Goal: Feedback & Contribution: Contribute content

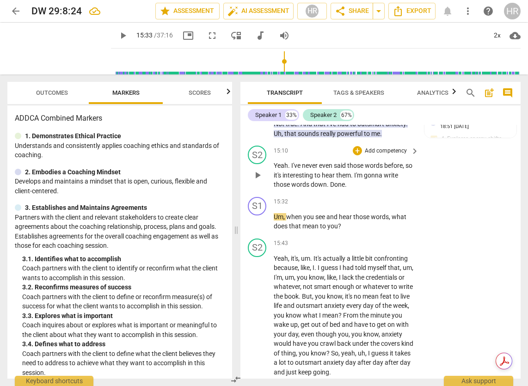
scroll to position [4740, 0]
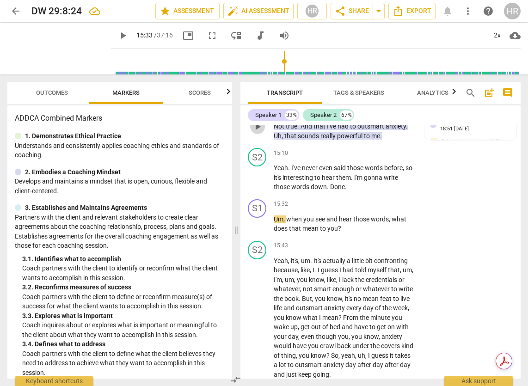
click at [259, 132] on span "play_arrow" at bounding box center [257, 126] width 11 height 11
click at [260, 132] on span "pause" at bounding box center [257, 126] width 11 height 11
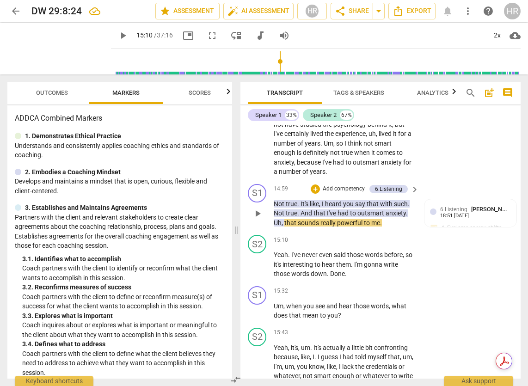
scroll to position [4656, 0]
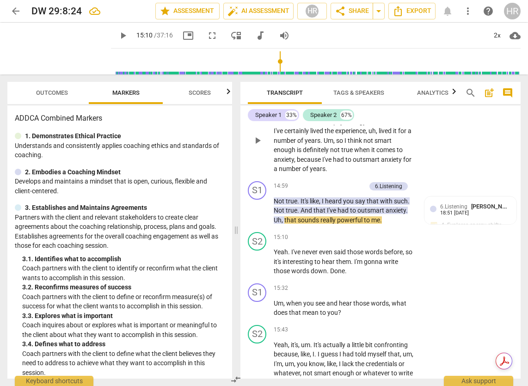
click at [259, 146] on span "play_arrow" at bounding box center [257, 140] width 11 height 11
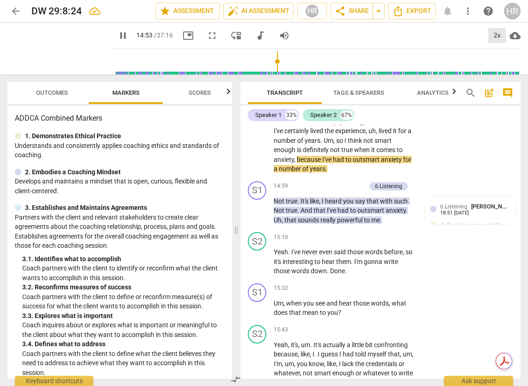
click at [478, 35] on div "2x" at bounding box center [497, 35] width 18 height 15
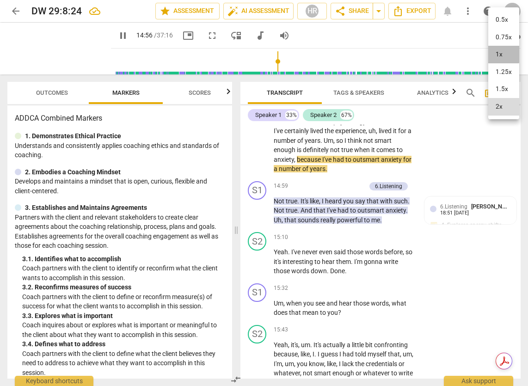
click at [478, 54] on li "1x" at bounding box center [503, 55] width 31 height 18
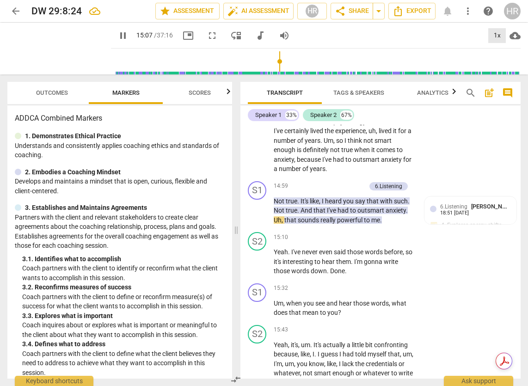
click at [478, 38] on div "1x" at bounding box center [497, 35] width 18 height 15
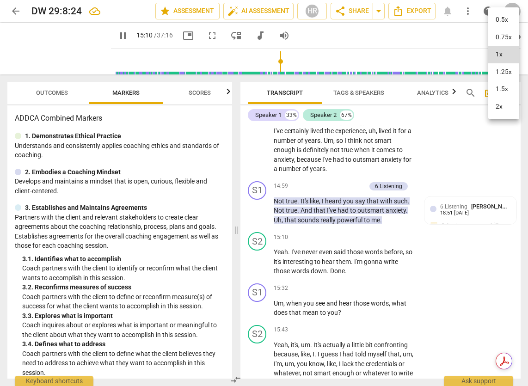
click at [478, 105] on li "2x" at bounding box center [503, 107] width 31 height 18
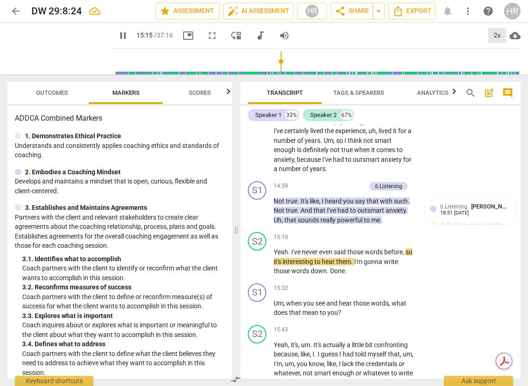
click at [478, 32] on div "2x" at bounding box center [497, 35] width 18 height 15
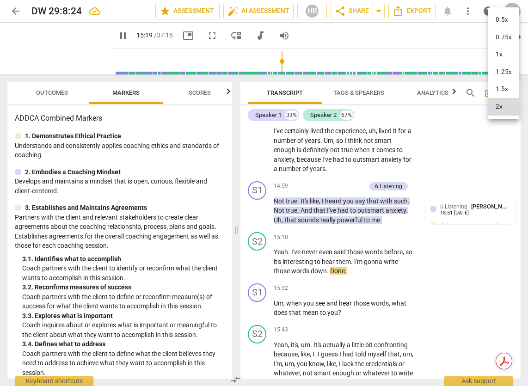
click at [478, 55] on li "1x" at bounding box center [503, 55] width 31 height 18
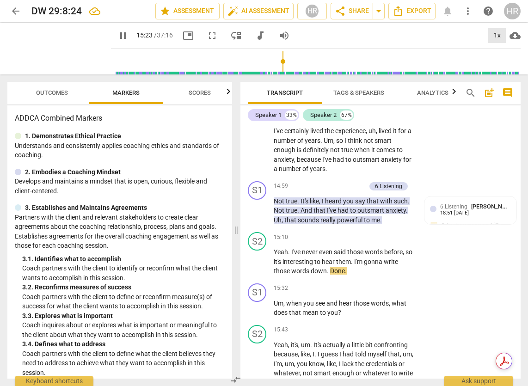
click at [478, 33] on div "1x" at bounding box center [497, 35] width 18 height 15
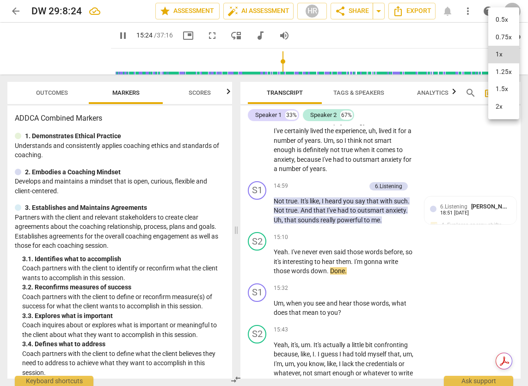
click at [478, 107] on li "2x" at bounding box center [503, 107] width 31 height 18
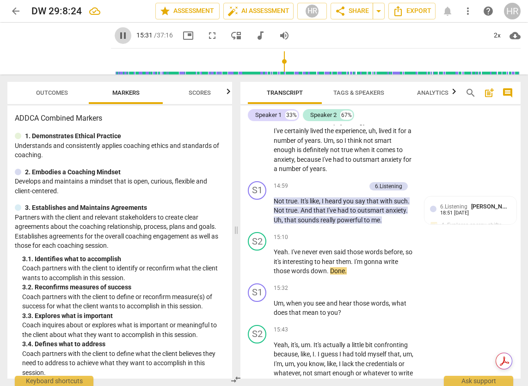
click at [117, 34] on span "pause" at bounding box center [122, 35] width 11 height 11
type input "932"
click at [404, 242] on p "Add competency" at bounding box center [386, 238] width 44 height 8
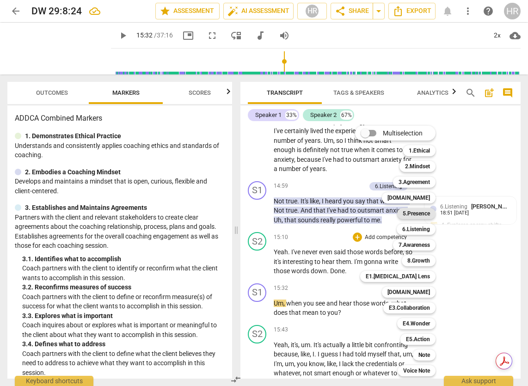
click at [416, 216] on b "5.Presence" at bounding box center [416, 213] width 27 height 11
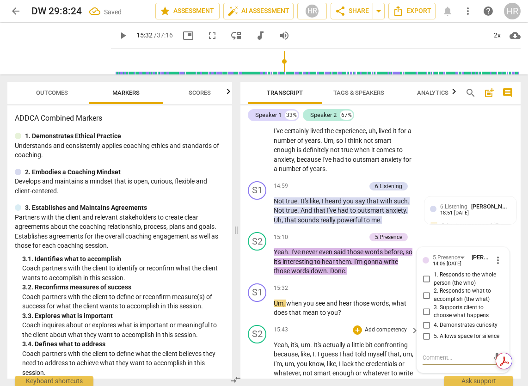
scroll to position [4813, 0]
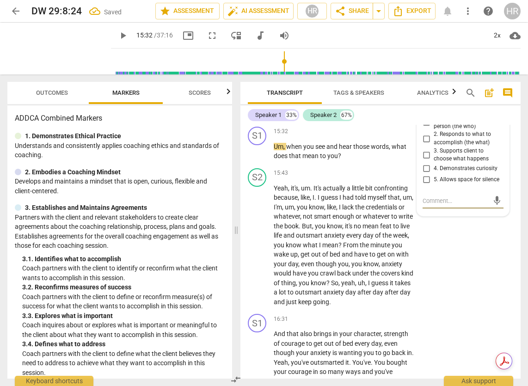
click at [425, 185] on input "5. Allows space for silence" at bounding box center [426, 179] width 15 height 11
checkbox input "true"
click at [386, 178] on p "Add competency" at bounding box center [386, 173] width 44 height 8
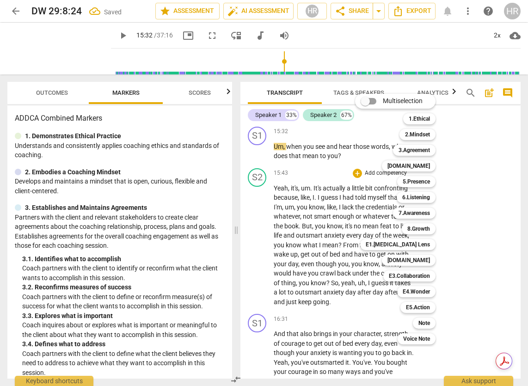
click at [459, 220] on div at bounding box center [264, 193] width 528 height 386
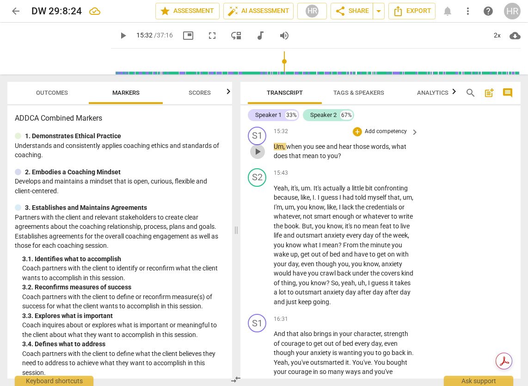
click at [256, 157] on span "play_arrow" at bounding box center [257, 151] width 11 height 11
click at [258, 157] on span "pause" at bounding box center [257, 151] width 11 height 11
type input "940"
click at [409, 138] on span "keyboard_arrow_right" at bounding box center [414, 132] width 11 height 11
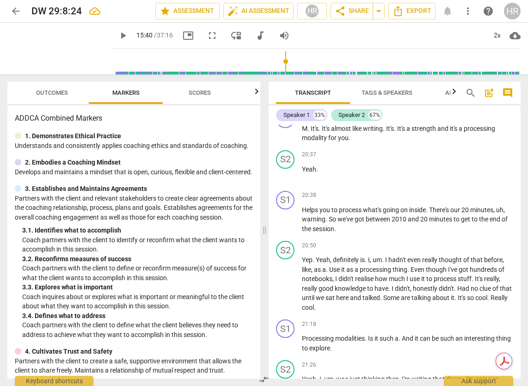
scroll to position [3942, 0]
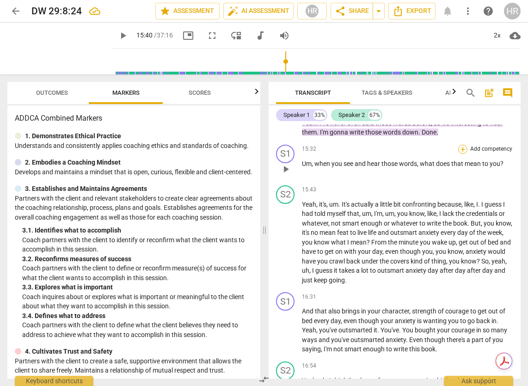
click at [461, 154] on div "+" at bounding box center [462, 149] width 9 height 9
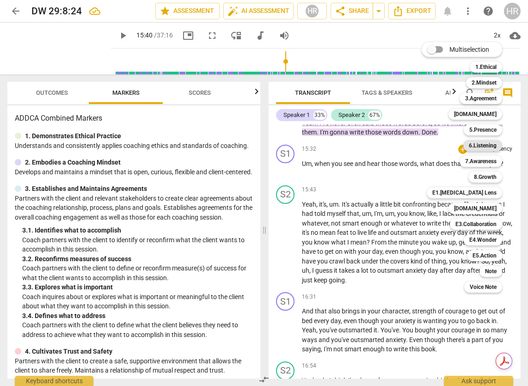
click at [478, 147] on b "6.Listening" at bounding box center [483, 145] width 28 height 11
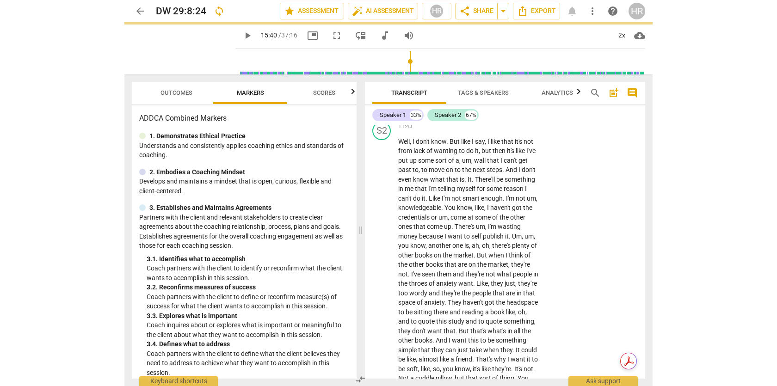
scroll to position [4813, 0]
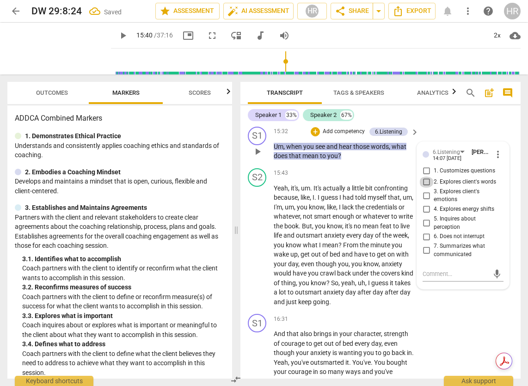
click at [426, 188] on input "2. Explores client's words" at bounding box center [426, 182] width 15 height 11
checkbox input "true"
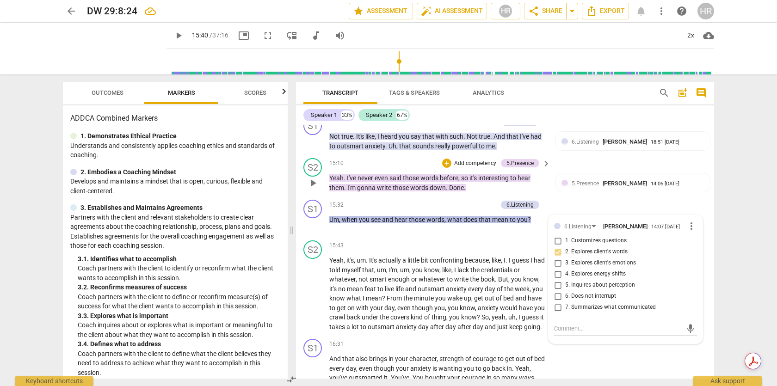
scroll to position [3861, 0]
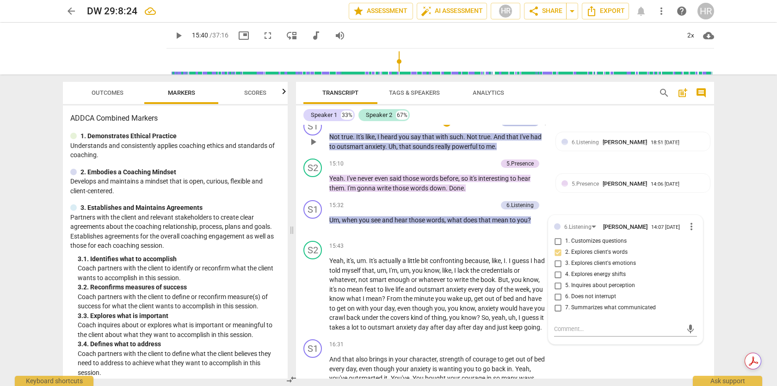
click at [478, 126] on div "6.Listening" at bounding box center [519, 122] width 27 height 8
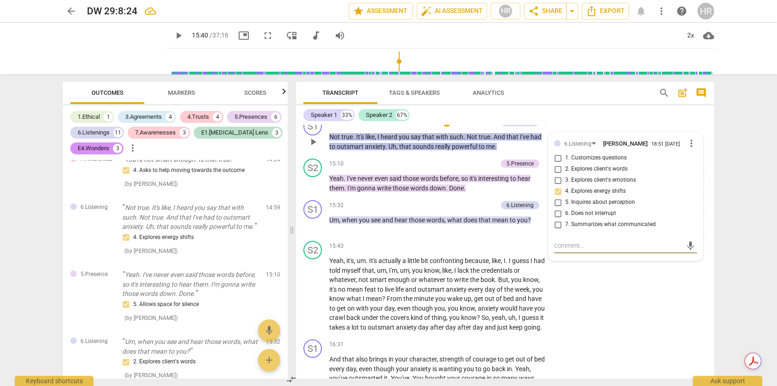
scroll to position [2463, 0]
click at [478, 230] on input "7. Summarizes what communicated" at bounding box center [557, 224] width 15 height 11
checkbox input "true"
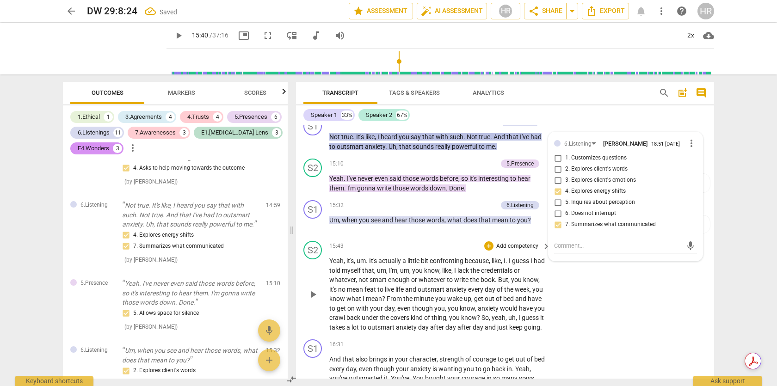
click at [312, 300] on span "play_arrow" at bounding box center [313, 294] width 11 height 11
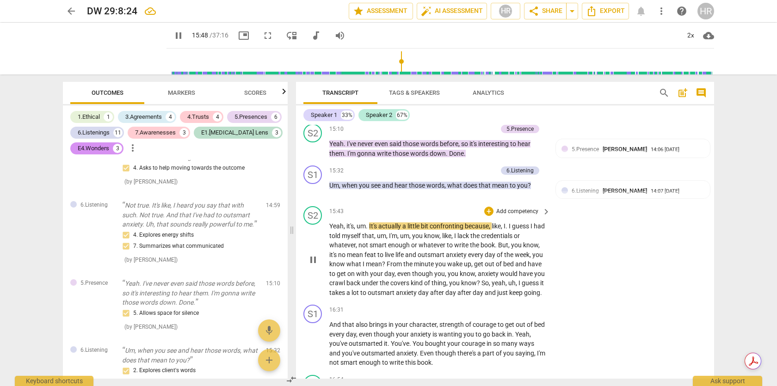
scroll to position [3895, 0]
click at [312, 266] on span "pause" at bounding box center [313, 260] width 11 height 11
type input "953"
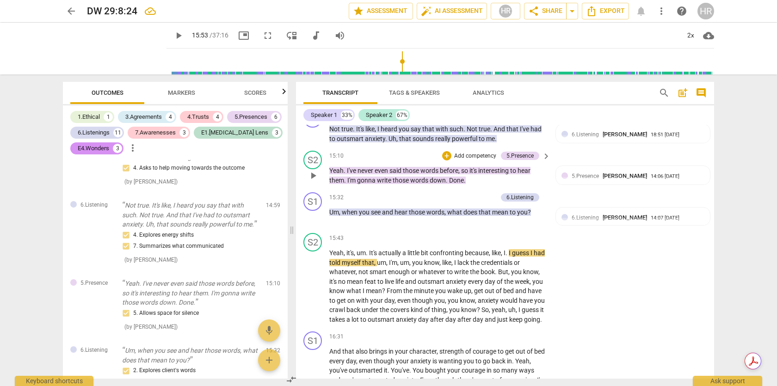
scroll to position [3864, 0]
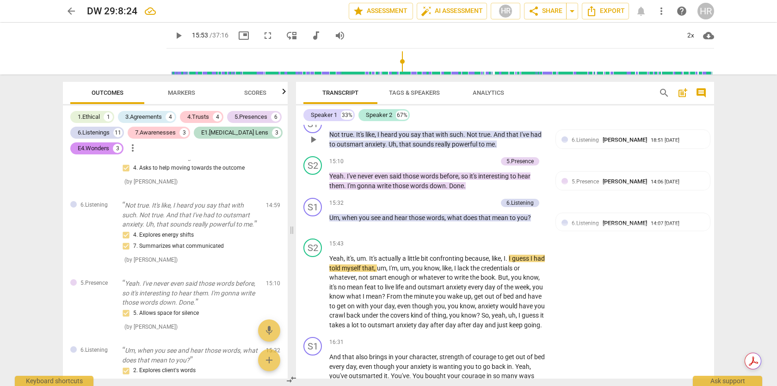
click at [474, 124] on p "Add competency" at bounding box center [475, 120] width 44 height 8
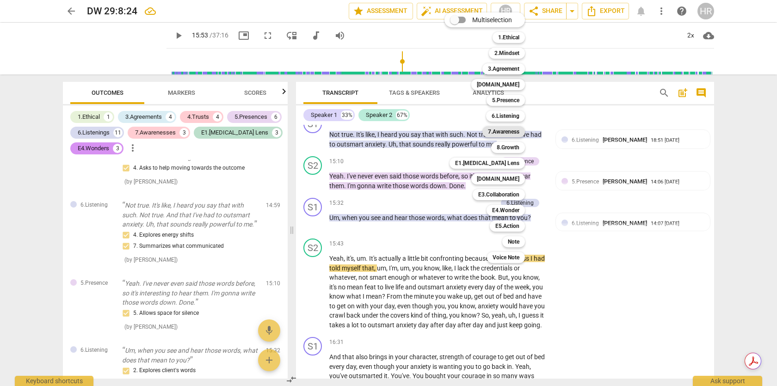
click at [478, 133] on b "7.Awareness" at bounding box center [503, 131] width 31 height 11
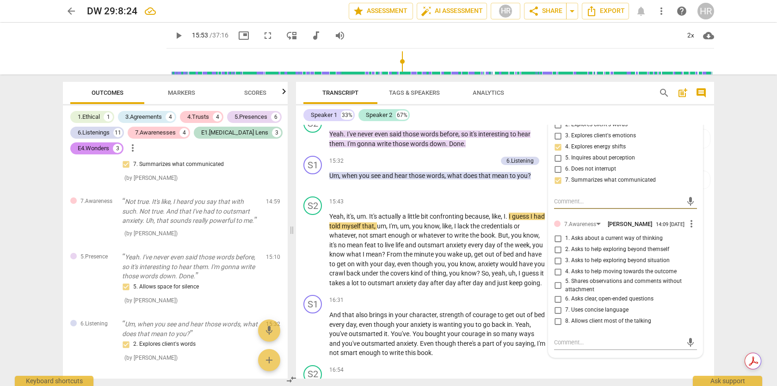
scroll to position [3912, 0]
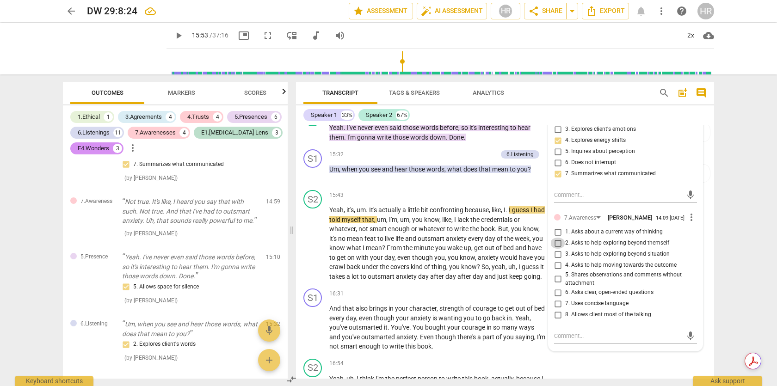
click at [478, 249] on input "2. Asks to help exploring beyond themself" at bounding box center [557, 243] width 15 height 11
checkbox input "true"
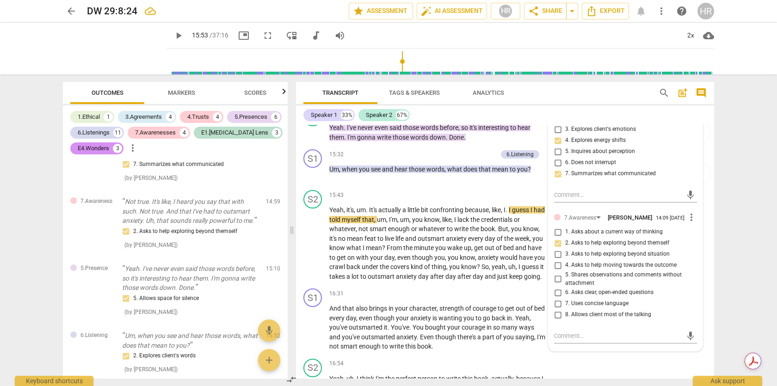
click at [173, 36] on span "play_arrow" at bounding box center [178, 35] width 11 height 11
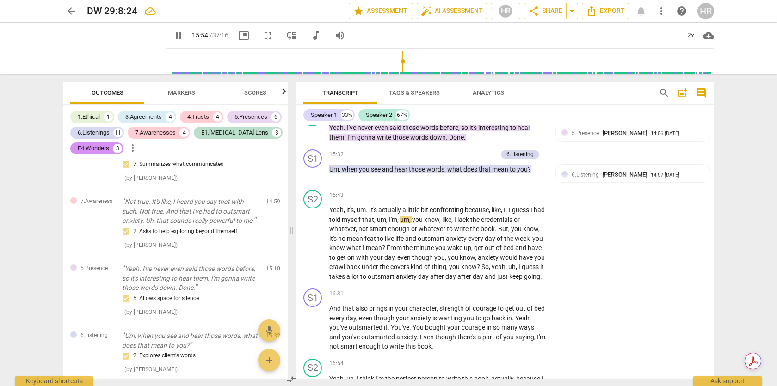
click at [173, 36] on span "pause" at bounding box center [178, 35] width 11 height 11
type input "955"
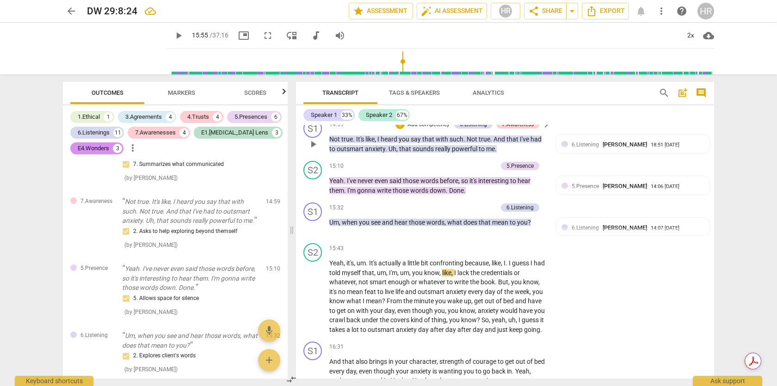
scroll to position [3858, 0]
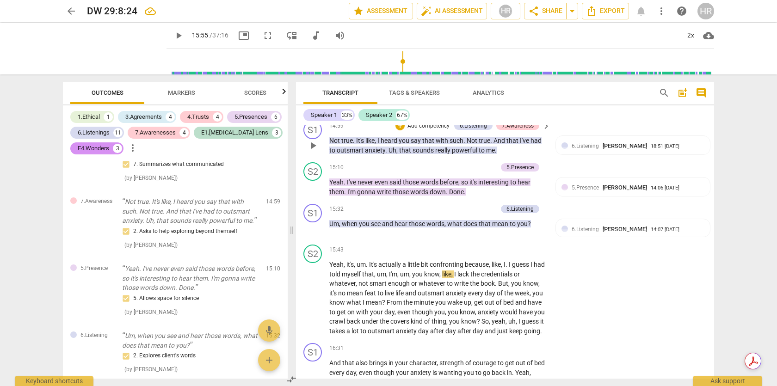
click at [433, 130] on p "Add competency" at bounding box center [429, 126] width 44 height 8
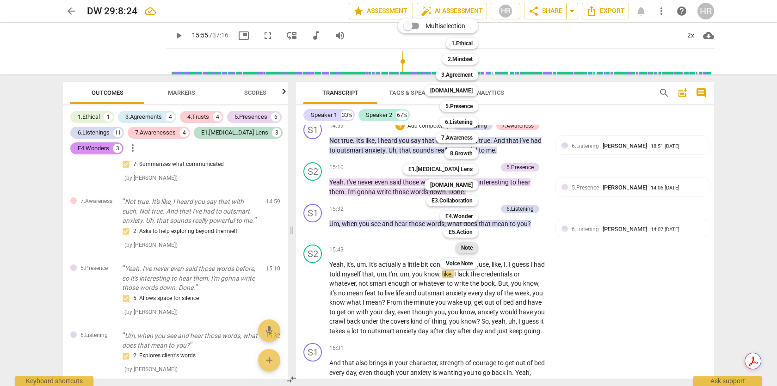
click at [470, 248] on b "Note" at bounding box center [467, 247] width 12 height 11
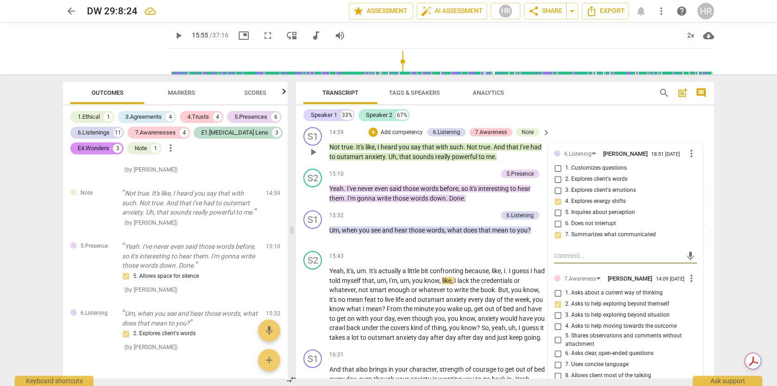
scroll to position [3849, 0]
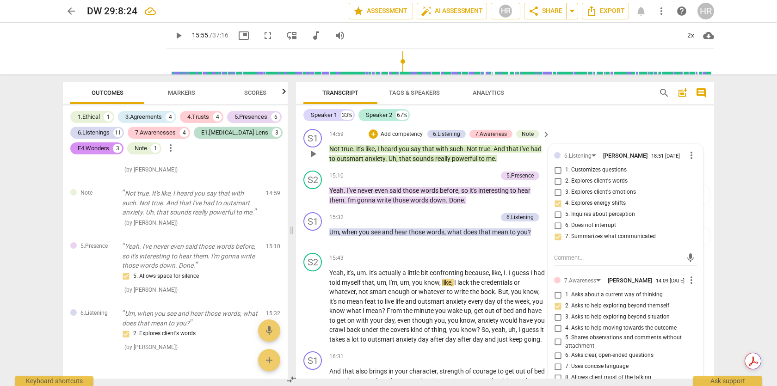
click at [478, 163] on p "Not true . It's like , I heard you say that with such . Not true . And that I'v…" at bounding box center [437, 153] width 216 height 19
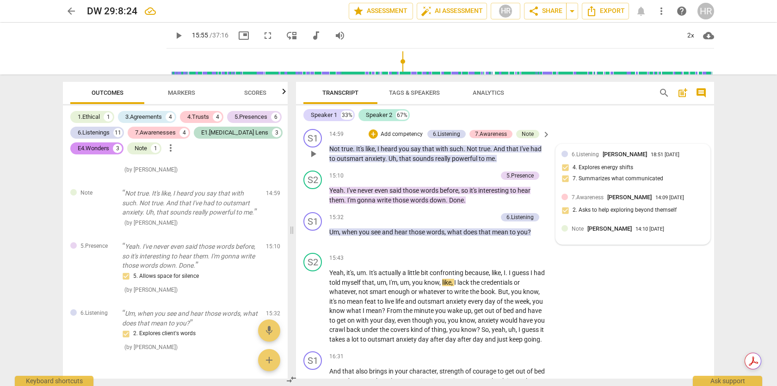
click at [478, 233] on div "Note [PERSON_NAME]" at bounding box center [604, 228] width 64 height 9
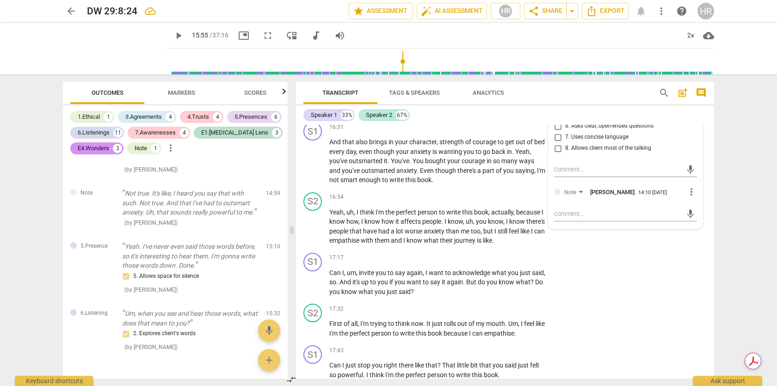
scroll to position [4067, 0]
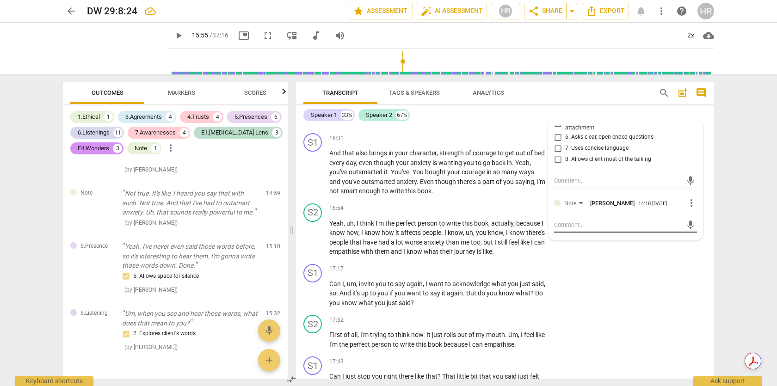
click at [478, 229] on textarea at bounding box center [618, 225] width 128 height 9
type textarea "T"
type textarea "Th"
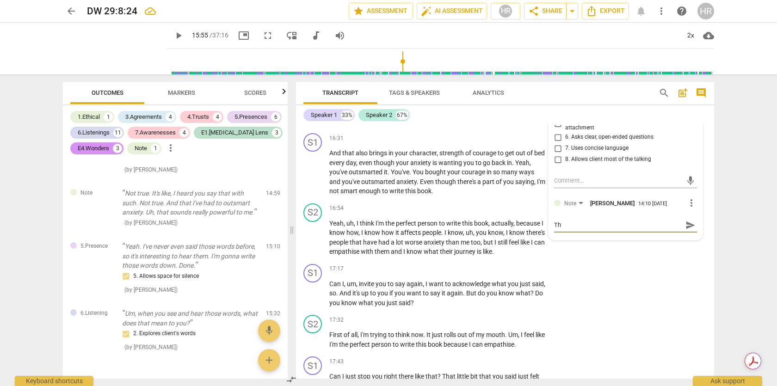
type textarea "T"
type textarea "I"
type textarea "It"
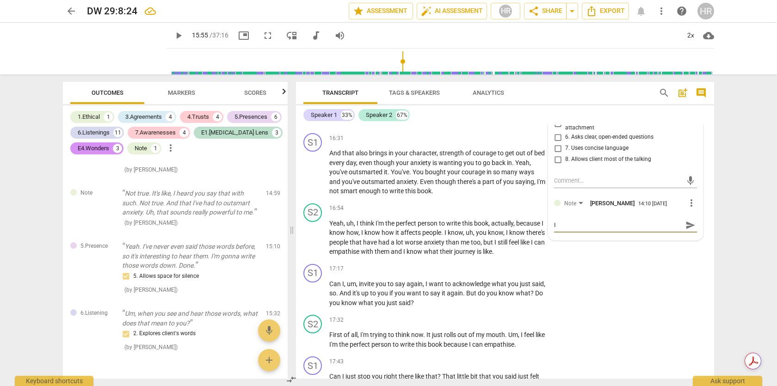
type textarea "It"
type textarea "It'"
type textarea "It'd"
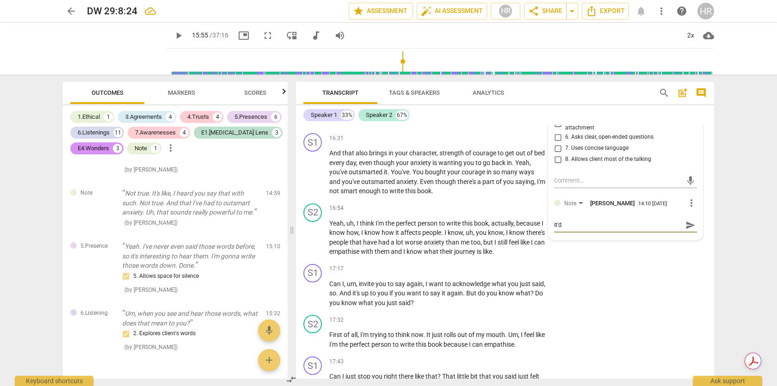
type textarea "It'"
type textarea "It's"
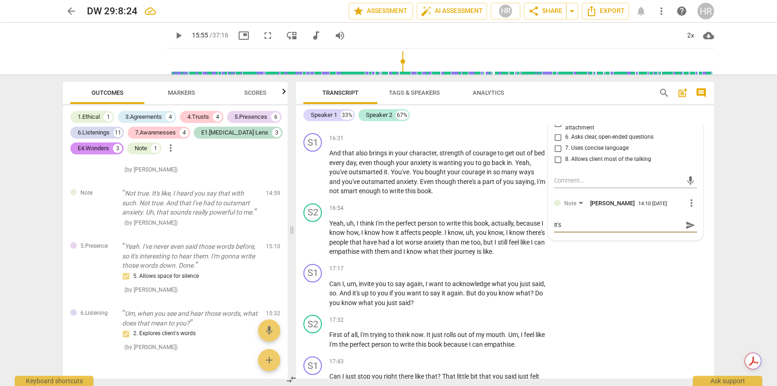
type textarea "It's"
type textarea "It's i"
type textarea "It's in"
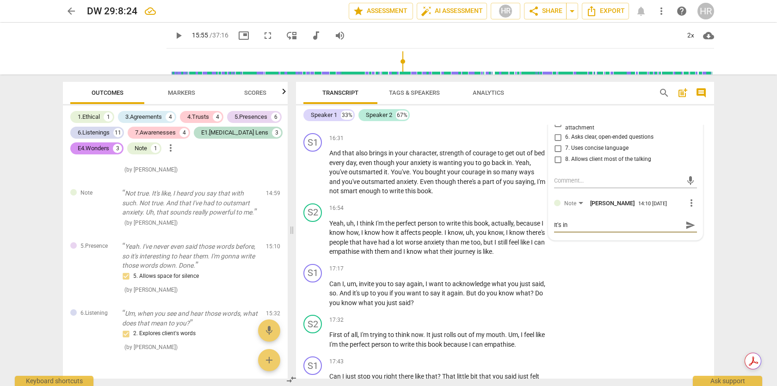
type textarea "It's int"
type textarea "It's inte"
type textarea "It's inter"
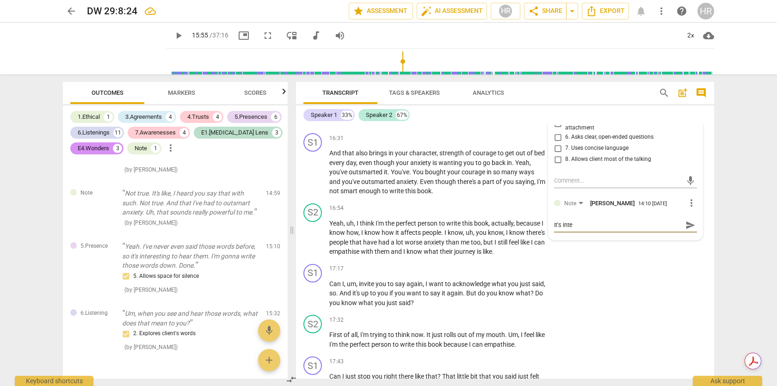
type textarea "It's inter"
type textarea "It's intere"
type textarea "It's interes"
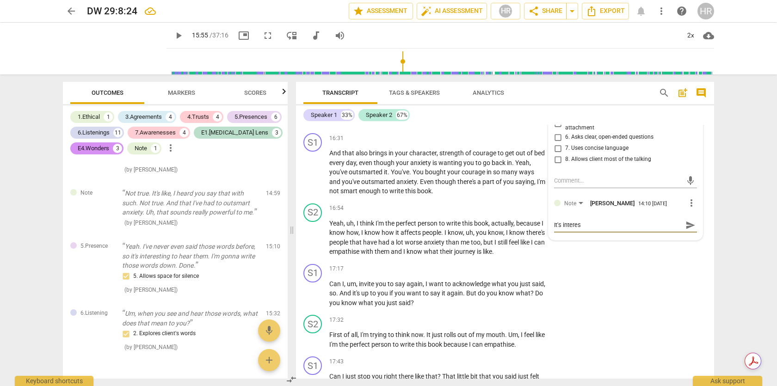
type textarea "It's interest"
type textarea "It's interesti"
type textarea "It's interestin"
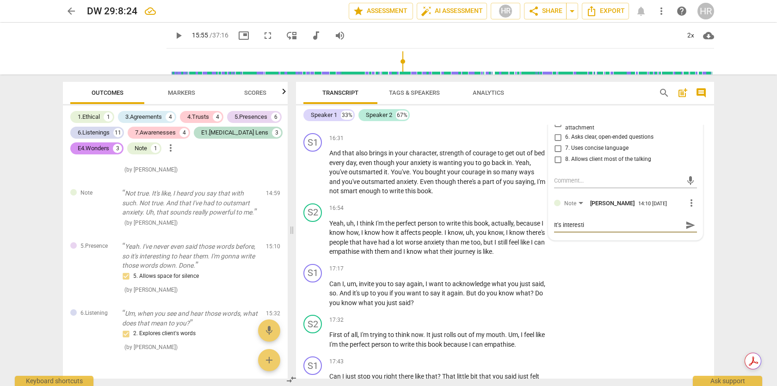
type textarea "It's interestin"
type textarea "It's interesting"
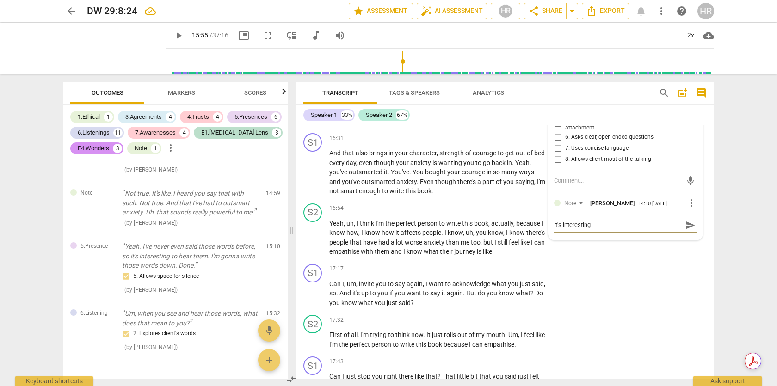
type textarea "It's interesting t"
type textarea "It's interesting th"
type textarea "It's interesting tha"
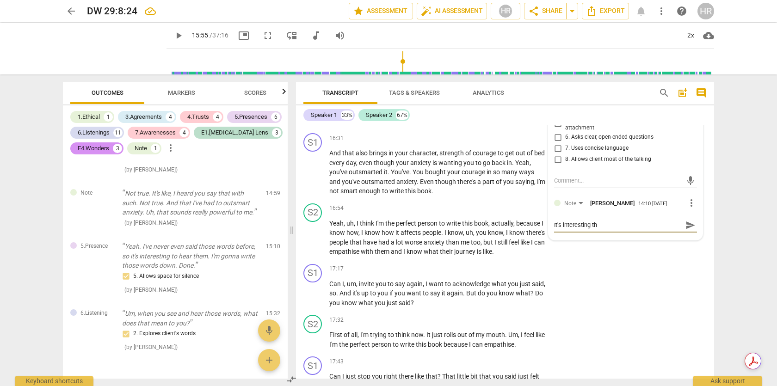
type textarea "It's interesting tha"
type textarea "It's interesting that"
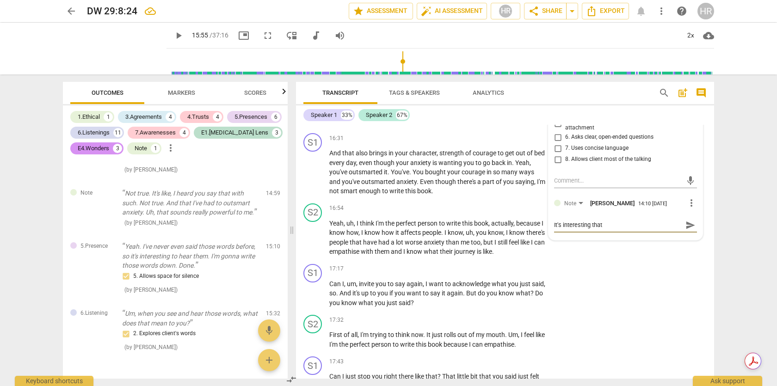
type textarea "It's interesting that I"
type textarea "It's interesting that I s"
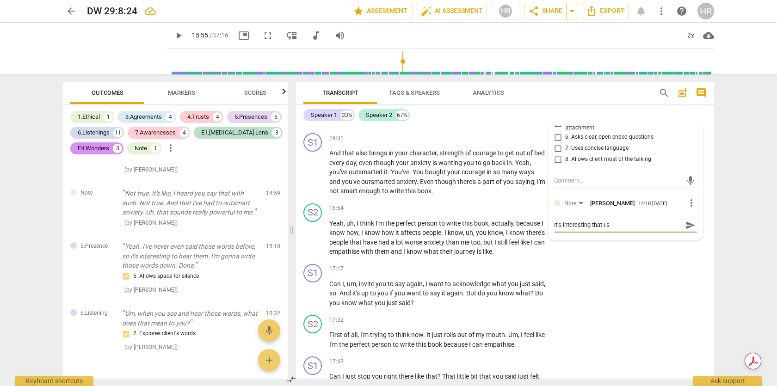
type textarea "It's interesting that I sa"
type textarea "It's interesting that I sai"
type textarea "It's interesting that I said"
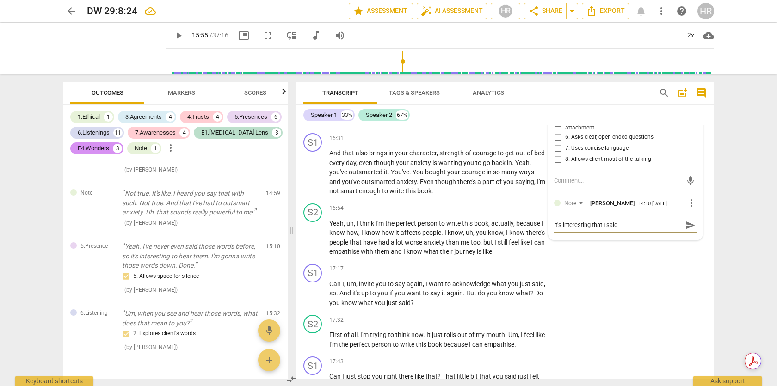
type textarea "It's interesting that I said"
type textarea "It's interesting that I said ""
type textarea "It's interesting that I said "T"
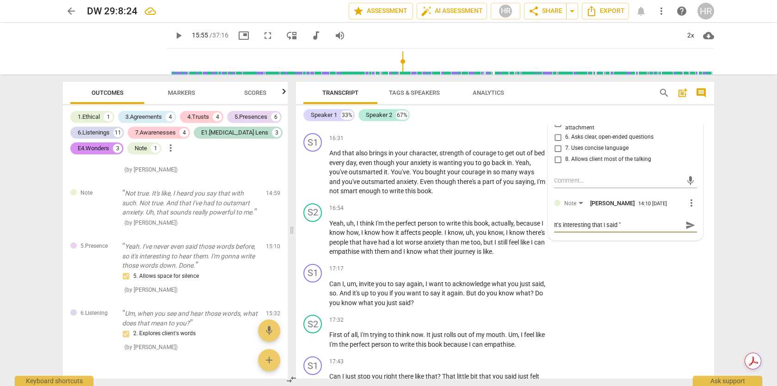
type textarea "It's interesting that I said "T"
type textarea "It's interesting that I said "Th"
type textarea "It's interesting that I said "Tha"
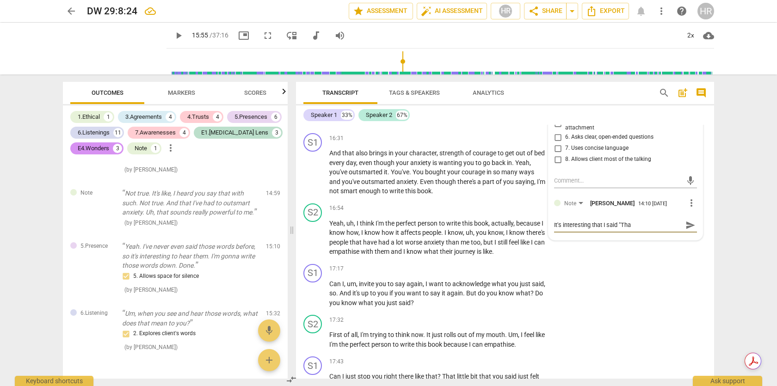
type textarea "It's interesting that I said "That"
type textarea "It's interesting that I said "That s"
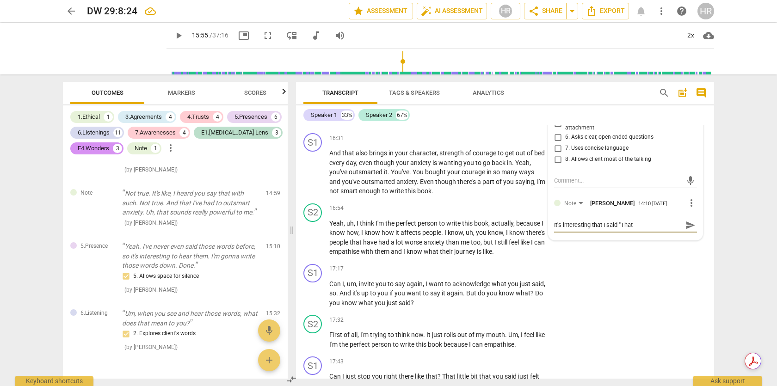
type textarea "It's interesting that I said "That s"
type textarea "It's interesting that I said "That so"
type textarea "It's interesting that I said "That sou"
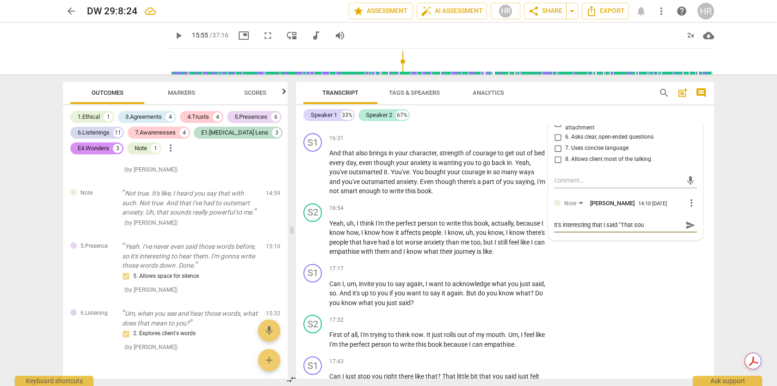
type textarea "It's interesting that I said "That soun"
type textarea "It's interesting that I said "That sound"
type textarea "It's interesting that I said "That sounds"
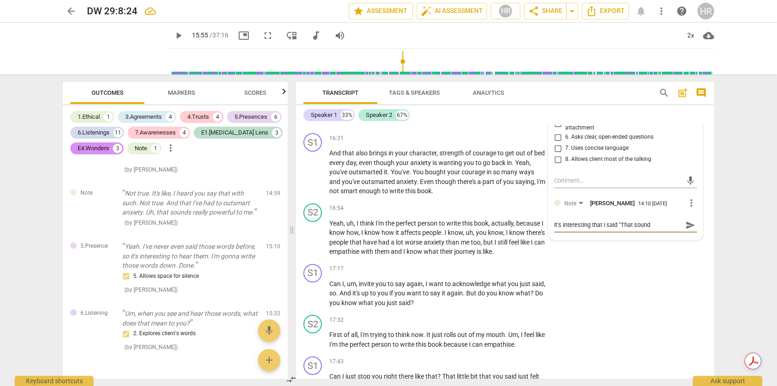
type textarea "It's interesting that I said "That sounds"
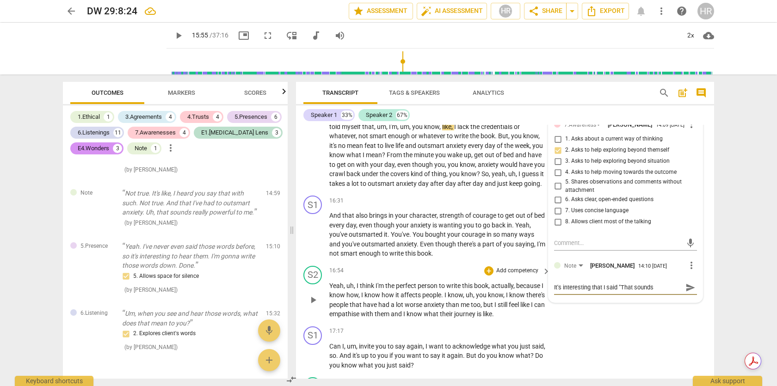
scroll to position [4006, 0]
type textarea "It's interesting that I said "That sounds r"
type textarea "It's interesting that I said "That sounds re"
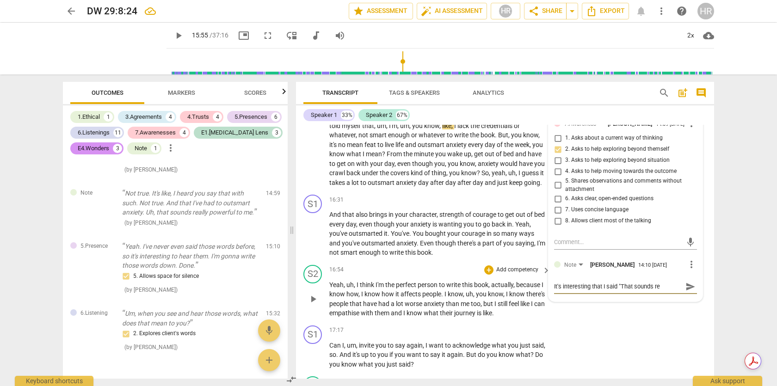
type textarea "It's interesting that I said "That sounds rea"
type textarea "It's interesting that I said "That sounds real"
type textarea "It's interesting that I said "That sounds reall"
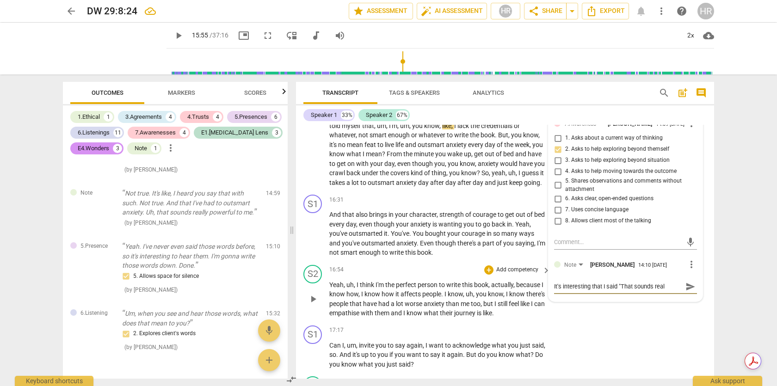
type textarea "It's interesting that I said "That sounds reall"
type textarea "It's interesting that I said "That sounds really"
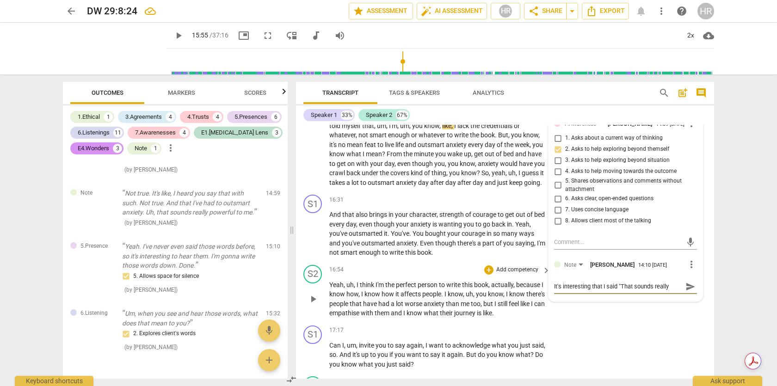
type textarea "It's interesting that I said "That sounds really p"
type textarea "It's interesting that I said "That sounds really po"
type textarea "It's interesting that I said "That sounds really pow"
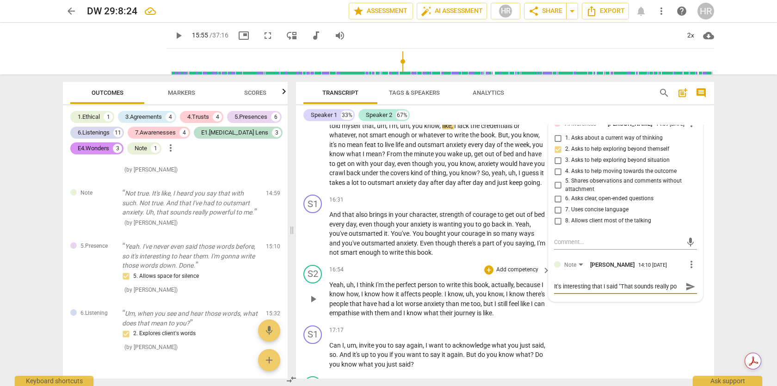
type textarea "It's interesting that I said "That sounds really pow"
type textarea "It's interesting that I said "That sounds really [PERSON_NAME]"
type textarea "It's interesting that I said "That sounds really power"
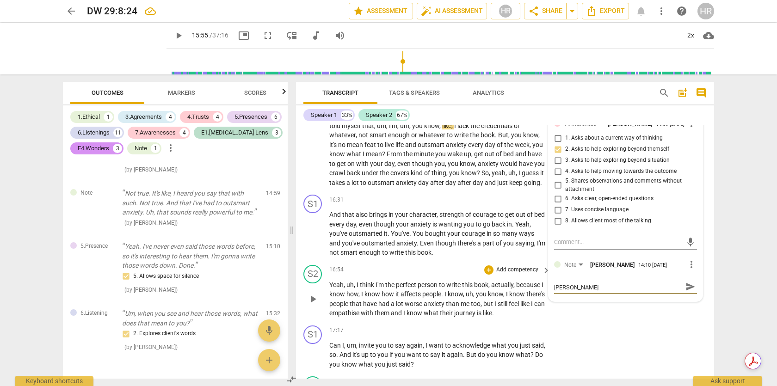
type textarea "It's interesting that I said "That sounds really power"
type textarea "It's interesting that I said "That sounds really powerf"
type textarea "It's interesting that I said "That sounds really powerfu"
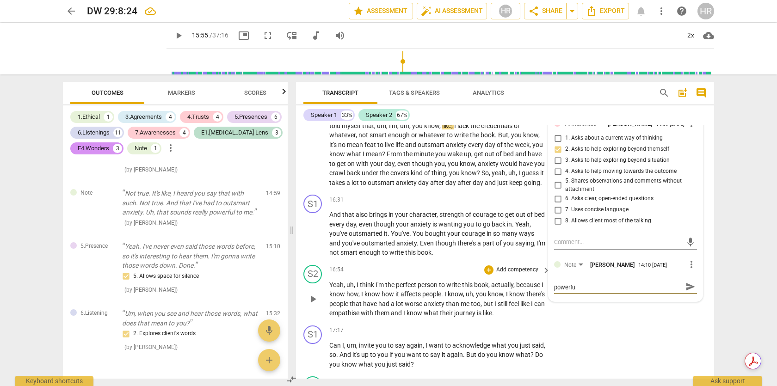
type textarea "It's interesting that I said "That sounds really powerful"
type textarea "It's interesting that I said "That sounds really powerful t"
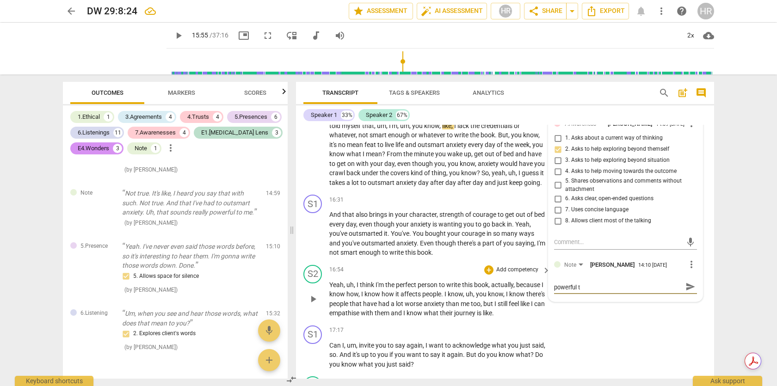
type textarea "It's interesting that I said "That sounds really powerful to"
type textarea "It's interesting that I said "That sounds really powerful to m"
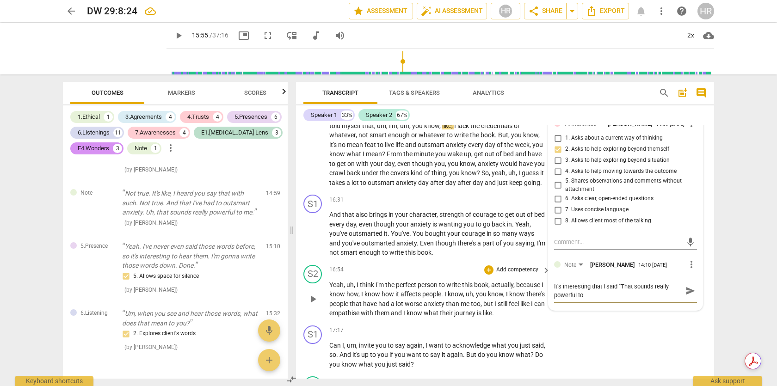
type textarea "It's interesting that I said "That sounds really powerful to m"
type textarea "It's interesting that I said "That sounds really powerful to me"
type textarea "It's interesting that I said "That sounds really powerful to me""
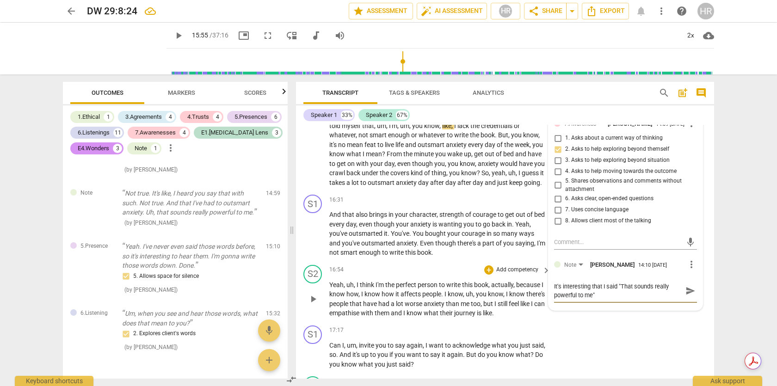
type textarea "It's interesting that I said "That sounds really powerful to me""
type textarea "It's interesting that I said "That sounds really powerful to me" I"
type textarea "It's interesting that I said "That sounds really powerful to me" It"
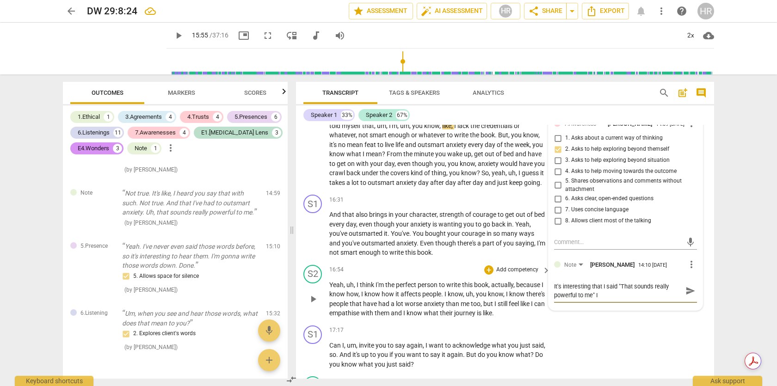
type textarea "It's interesting that I said "That sounds really powerful to me" It"
type textarea "It's interesting that I said "That sounds really powerful to me" It w"
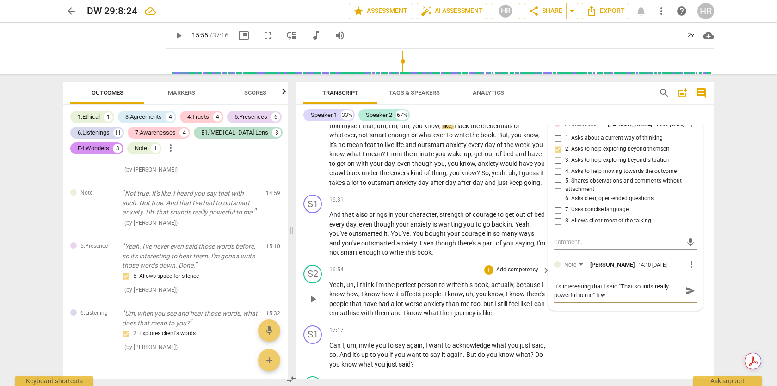
type textarea "It's interesting that I said "That sounds really powerful to me" It wo"
type textarea "It's interesting that I said "That sounds really powerful to me" It wou"
type textarea "It's interesting that I said "That sounds really powerful to me" It woul"
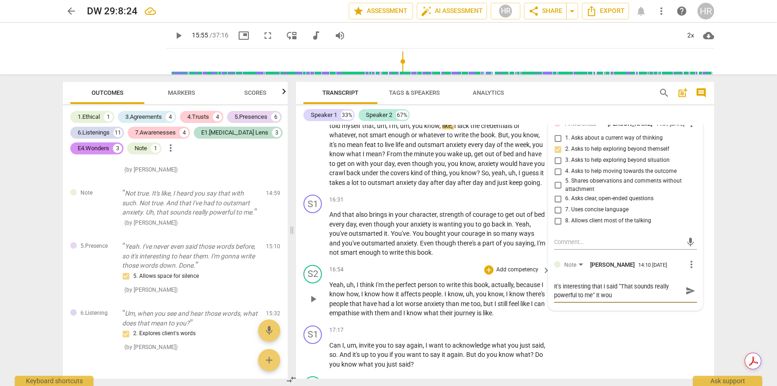
type textarea "It's interesting that I said "That sounds really powerful to me" It woul"
type textarea "It's interesting that I said "That sounds really powerful to me" It would"
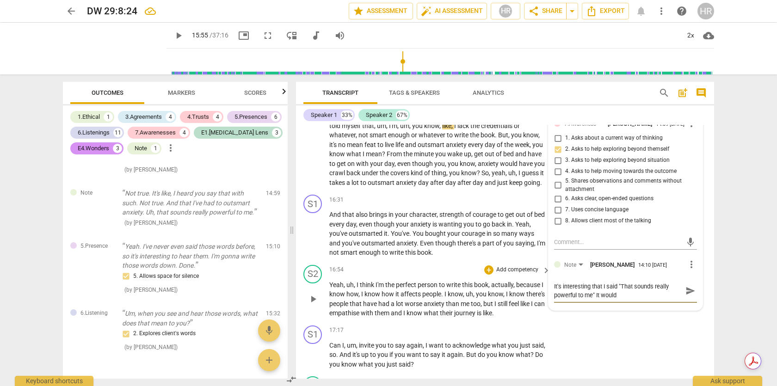
type textarea "It's interesting that I said "That sounds really powerful to me" It would h"
type textarea "It's interesting that I said "That sounds really powerful to me" It would ha"
type textarea "It's interesting that I said "That sounds really powerful to me" It would hav"
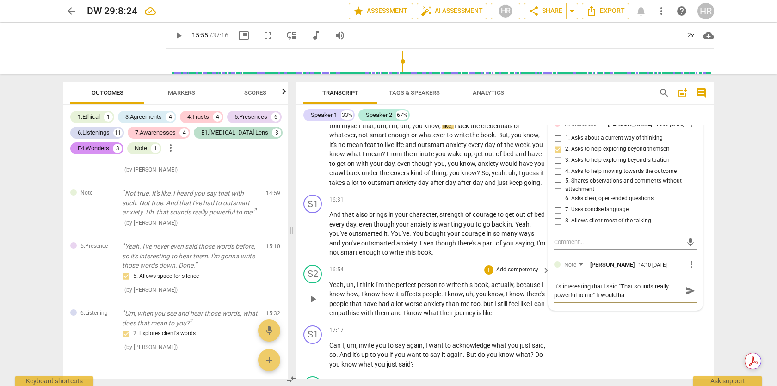
type textarea "It's interesting that I said "That sounds really powerful to me" It would hav"
type textarea "It's interesting that I said "That sounds really powerful to me" It would have"
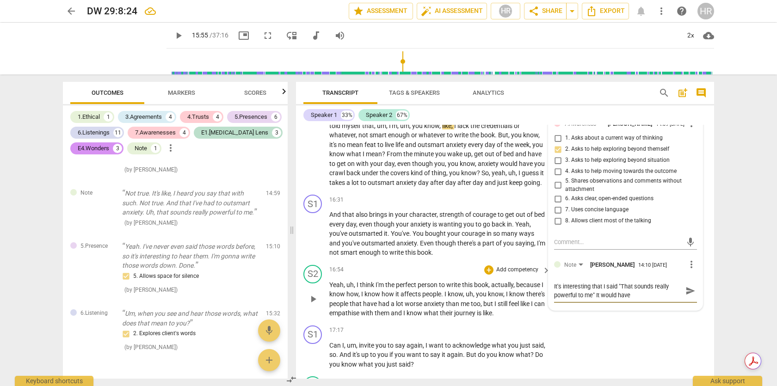
type textarea "It's interesting that I said "That sounds really powerful to me" It would have b"
type textarea "It's interesting that I said "That sounds really powerful to me" It would have …"
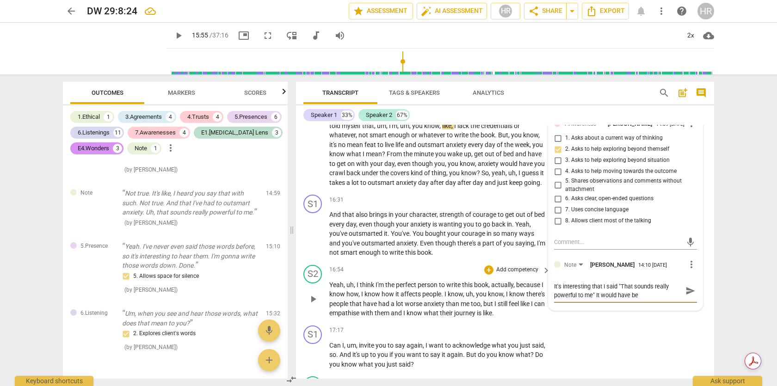
type textarea "It's interesting that I said "That sounds really powerful to me" It would have …"
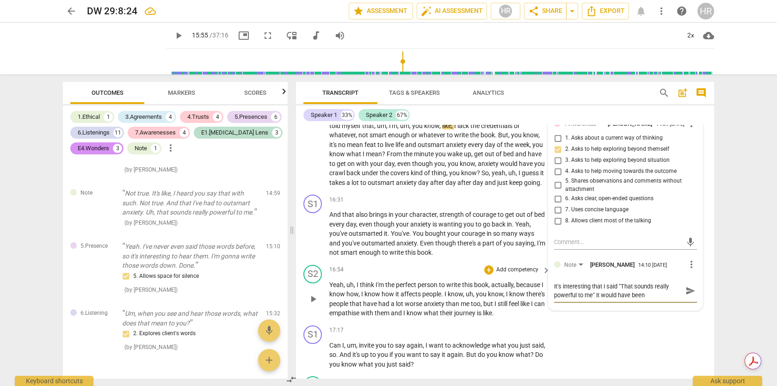
type textarea "It's interesting that I said "That sounds really powerful to me" It would have …"
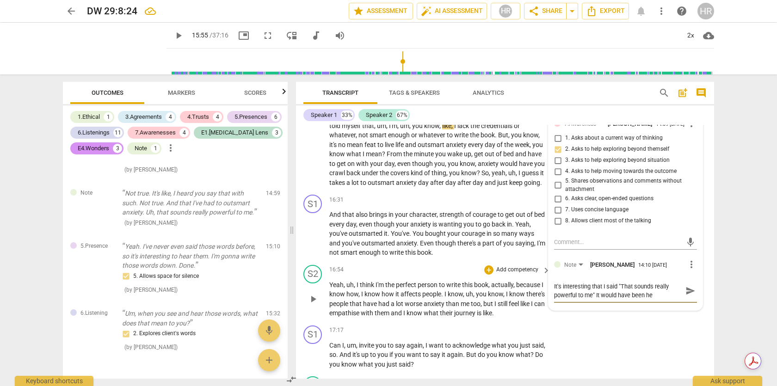
type textarea "It's interesting that I said "That sounds really powerful to me" It would have …"
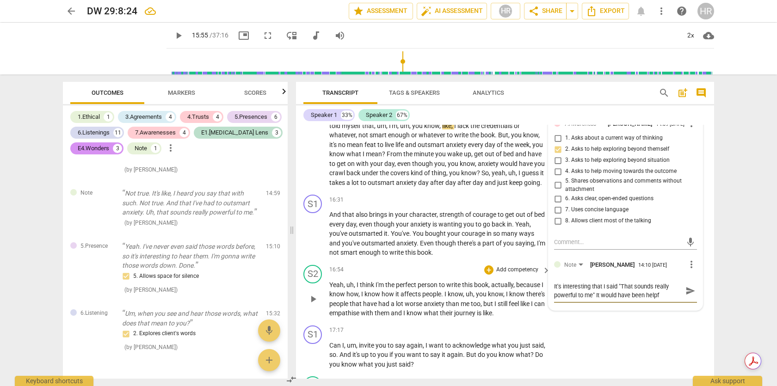
type textarea "It's interesting that I said "That sounds really powerful to me" It would have …"
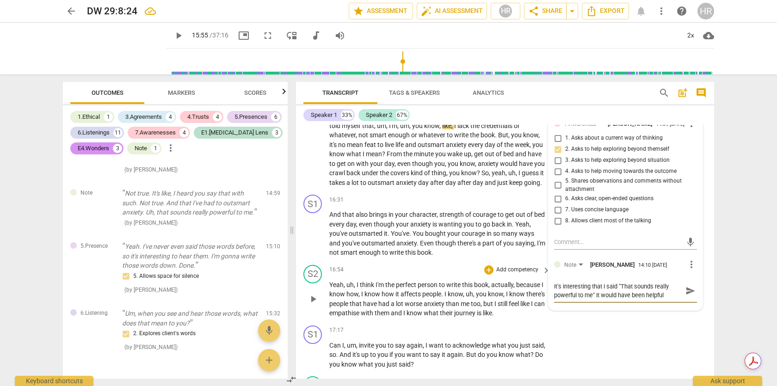
type textarea "It's interesting that I said "That sounds really powerful to me" It would have …"
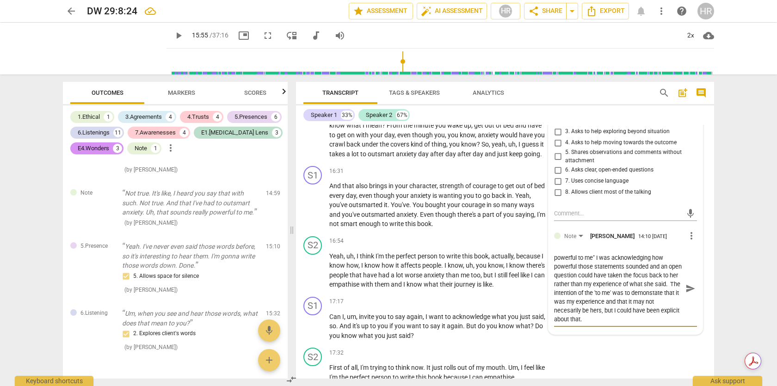
scroll to position [4035, 0]
click at [478, 324] on textarea "It's interesting that I said "That sounds really powerful to me" I was acknowle…" at bounding box center [618, 288] width 128 height 70
click at [478, 294] on span "send" at bounding box center [690, 288] width 10 height 10
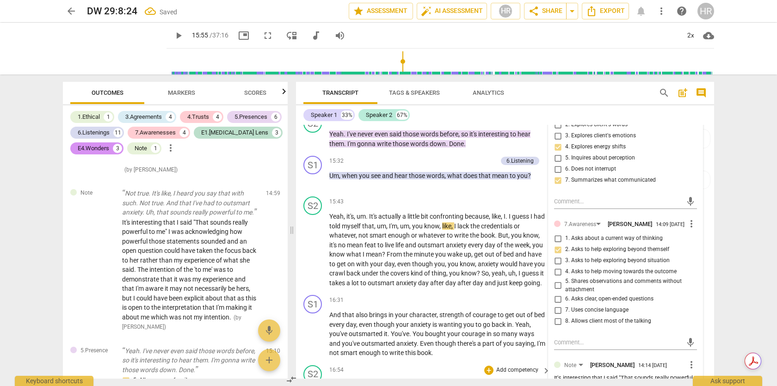
scroll to position [3903, 0]
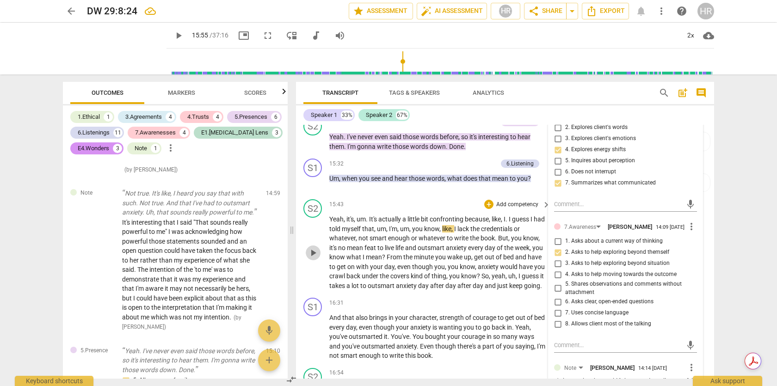
click at [311, 259] on span "play_arrow" at bounding box center [313, 252] width 11 height 11
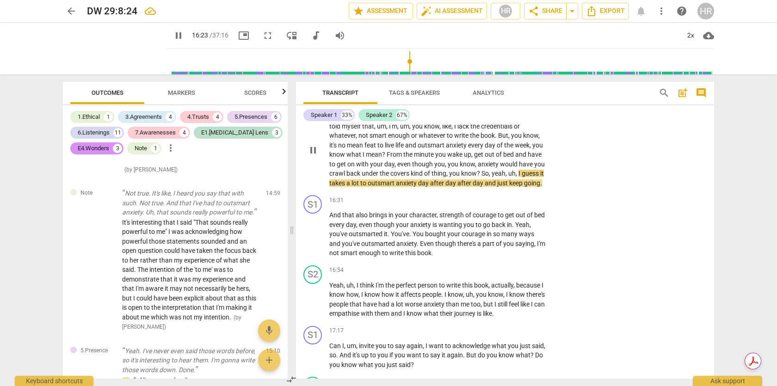
scroll to position [4006, 0]
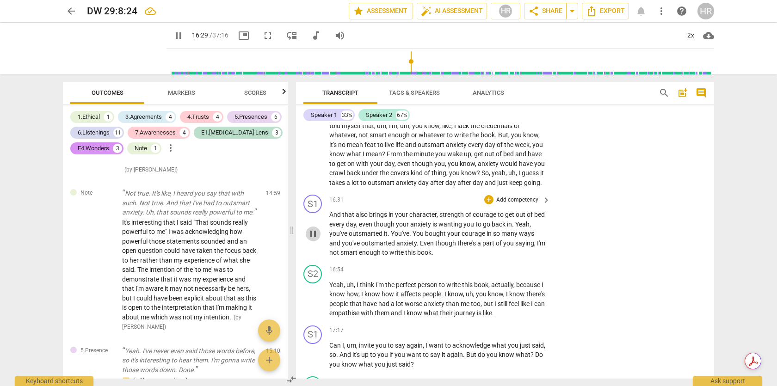
click at [313, 240] on span "pause" at bounding box center [313, 233] width 11 height 11
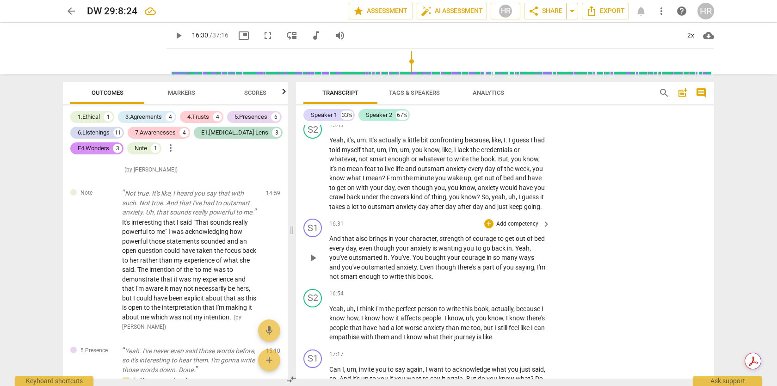
scroll to position [3963, 0]
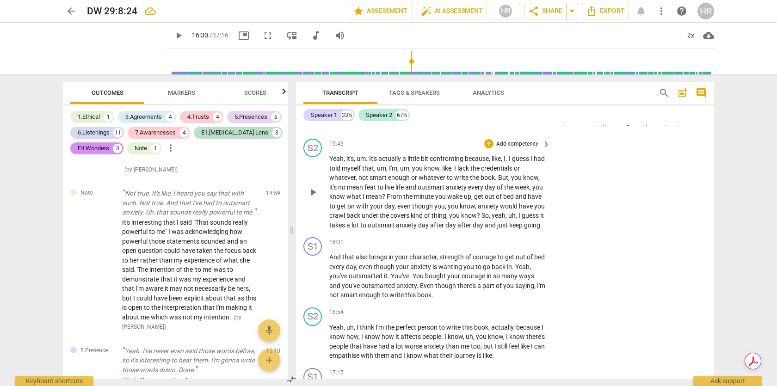
click at [478, 148] on p "Add competency" at bounding box center [517, 144] width 44 height 8
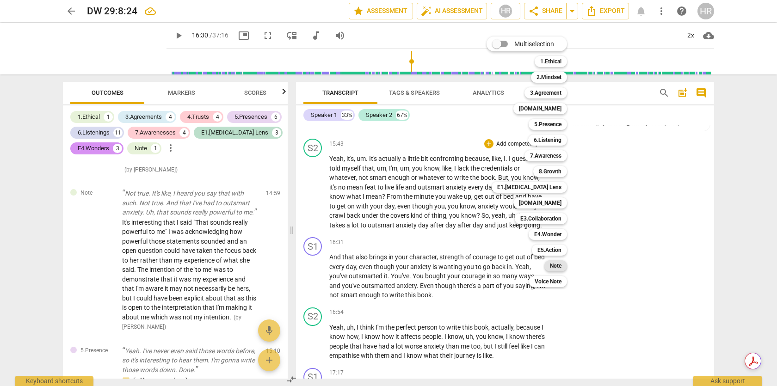
click at [478, 264] on b "Note" at bounding box center [556, 265] width 12 height 11
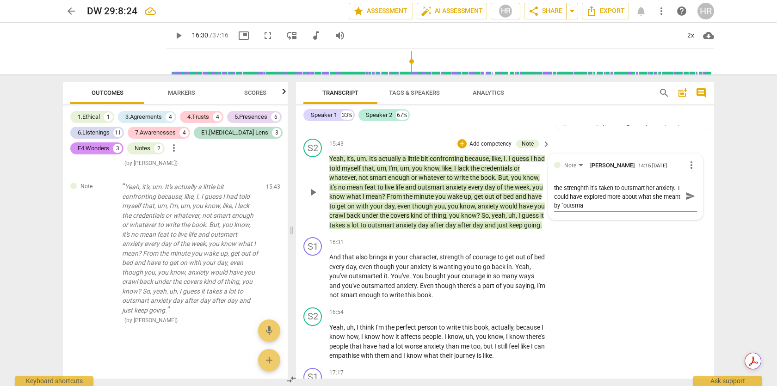
scroll to position [0, 0]
click at [478, 205] on span "send" at bounding box center [690, 200] width 10 height 10
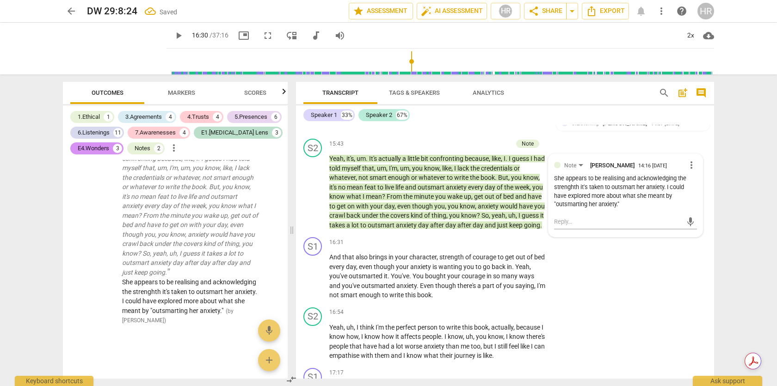
click at [173, 37] on span "play_arrow" at bounding box center [178, 35] width 11 height 11
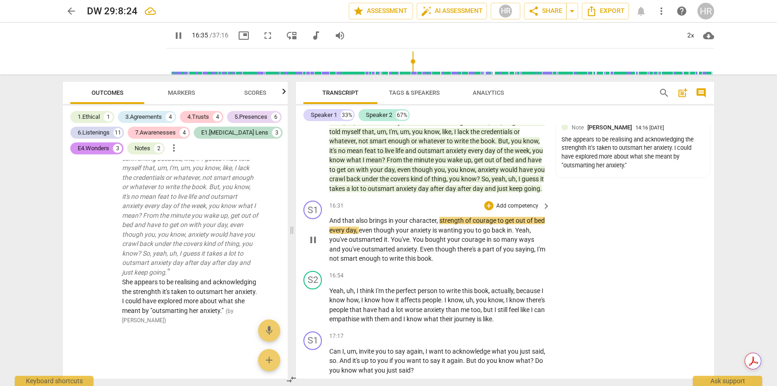
scroll to position [4024, 0]
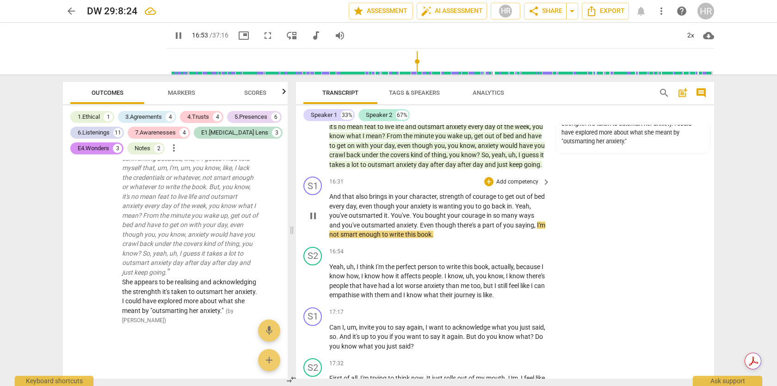
click at [312, 222] on span "pause" at bounding box center [313, 215] width 11 height 11
click at [478, 186] on p "Add competency" at bounding box center [517, 182] width 44 height 8
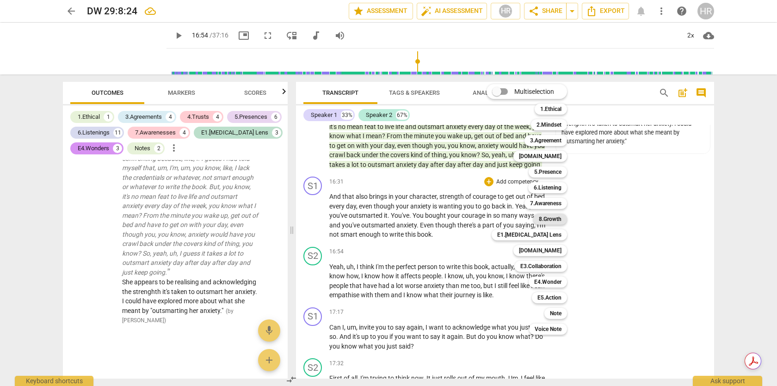
click at [478, 222] on b "8.Growth" at bounding box center [550, 219] width 23 height 11
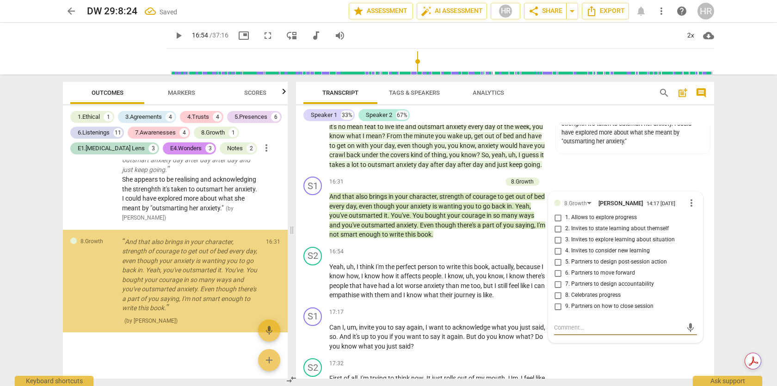
scroll to position [3115, 0]
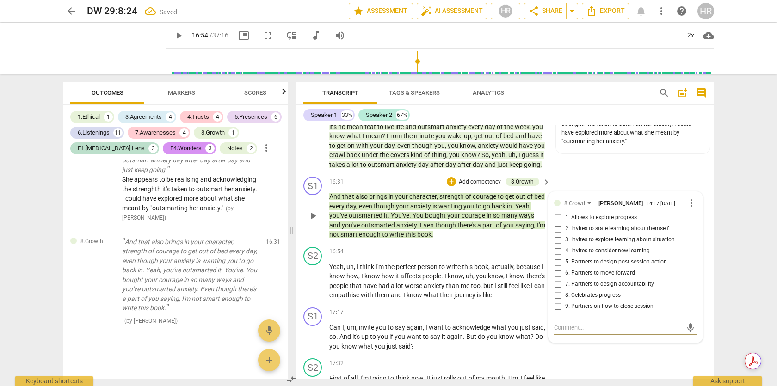
click at [478, 301] on input "8. Celebrates progress" at bounding box center [557, 295] width 15 height 11
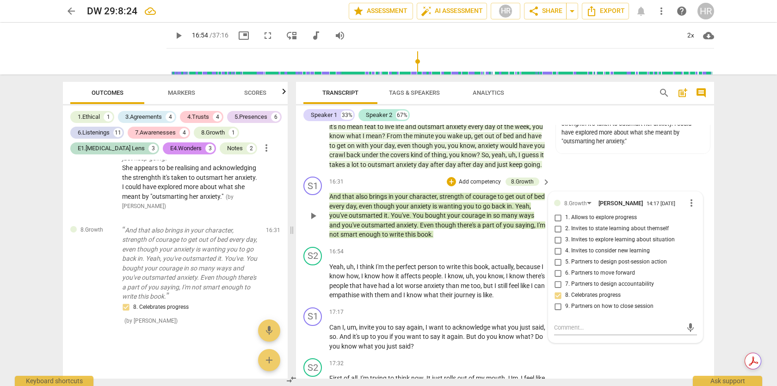
click at [466, 186] on p "Add competency" at bounding box center [480, 182] width 44 height 8
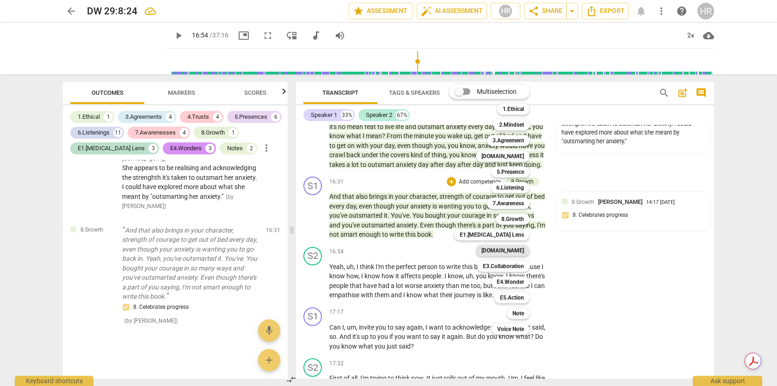
click at [478, 252] on b "[DOMAIN_NAME]" at bounding box center [502, 250] width 43 height 11
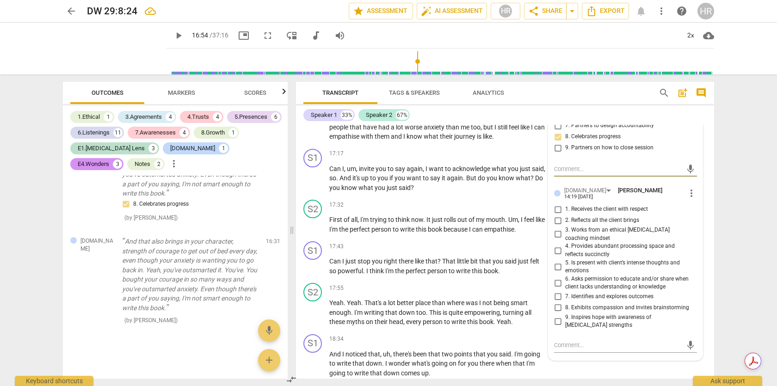
scroll to position [4190, 0]
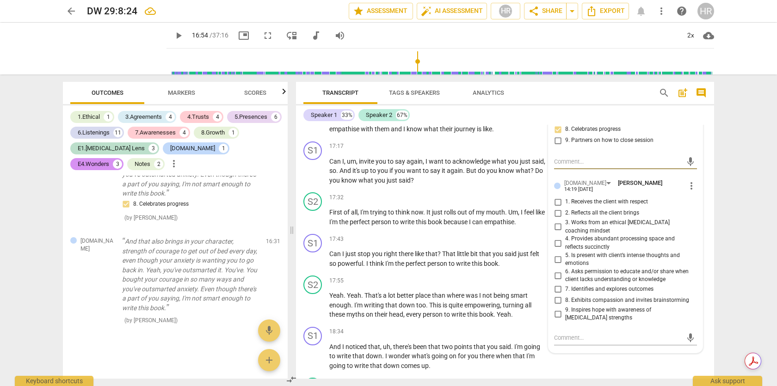
click at [478, 320] on input "9. Inspires hope with awareness of [MEDICAL_DATA] strengths" at bounding box center [557, 313] width 15 height 11
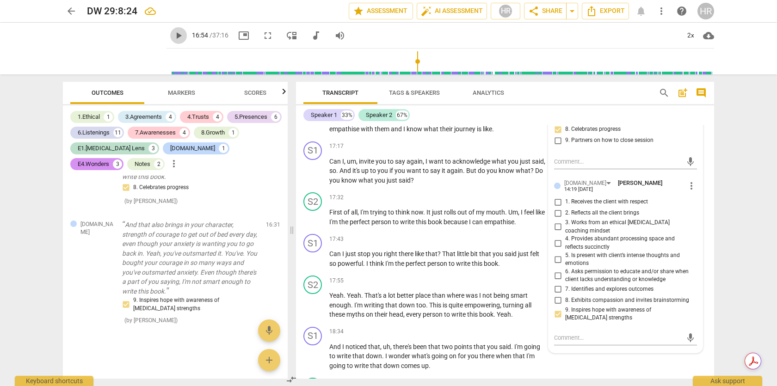
click at [173, 35] on span "play_arrow" at bounding box center [178, 35] width 11 height 11
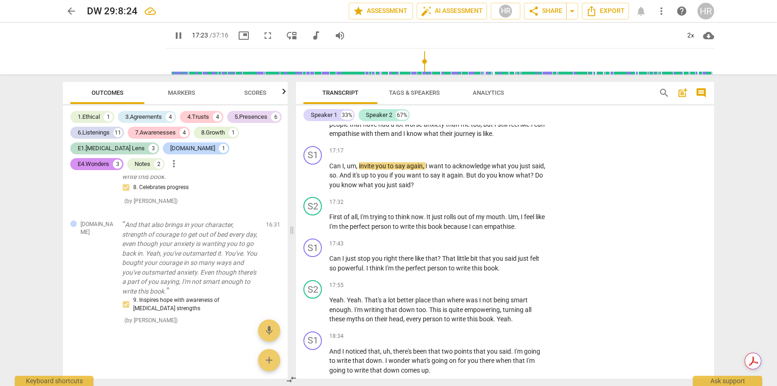
scroll to position [4189, 0]
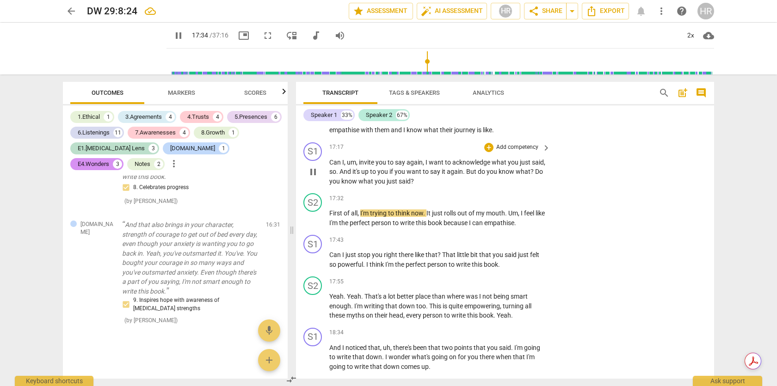
click at [313, 178] on span "pause" at bounding box center [313, 171] width 11 height 11
